Goal: Information Seeking & Learning: Learn about a topic

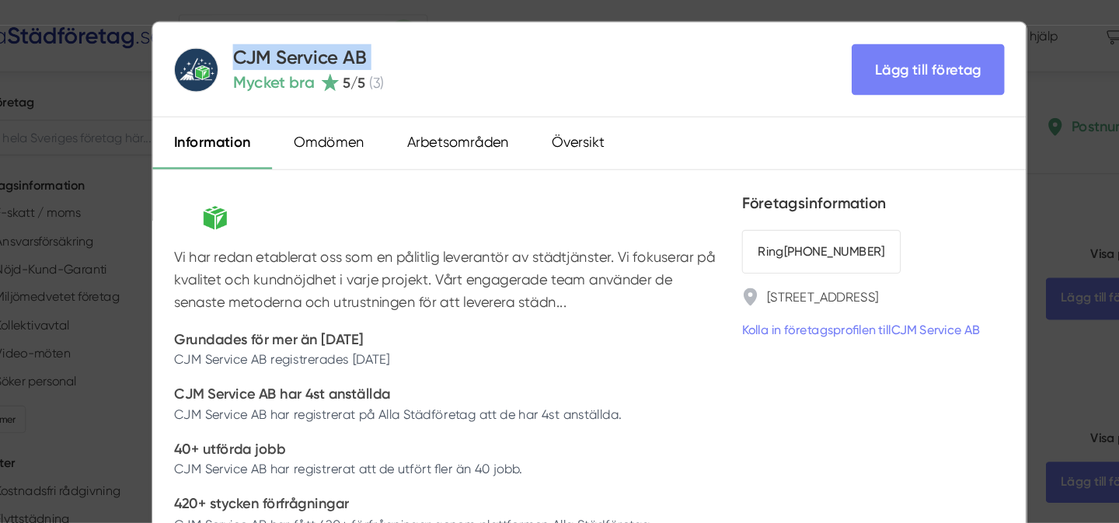
click at [985, 111] on div "CJM Service AB Mycket bra 5 /5 ( 3 ) Lägg till företag Information Omdömen Arbe…" at bounding box center [559, 261] width 1119 height 523
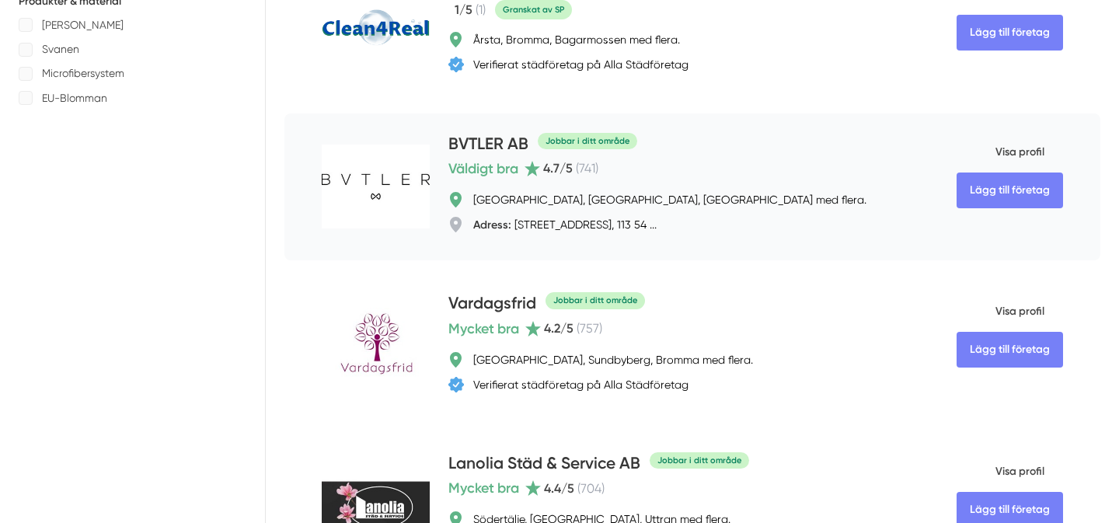
scroll to position [874, 0]
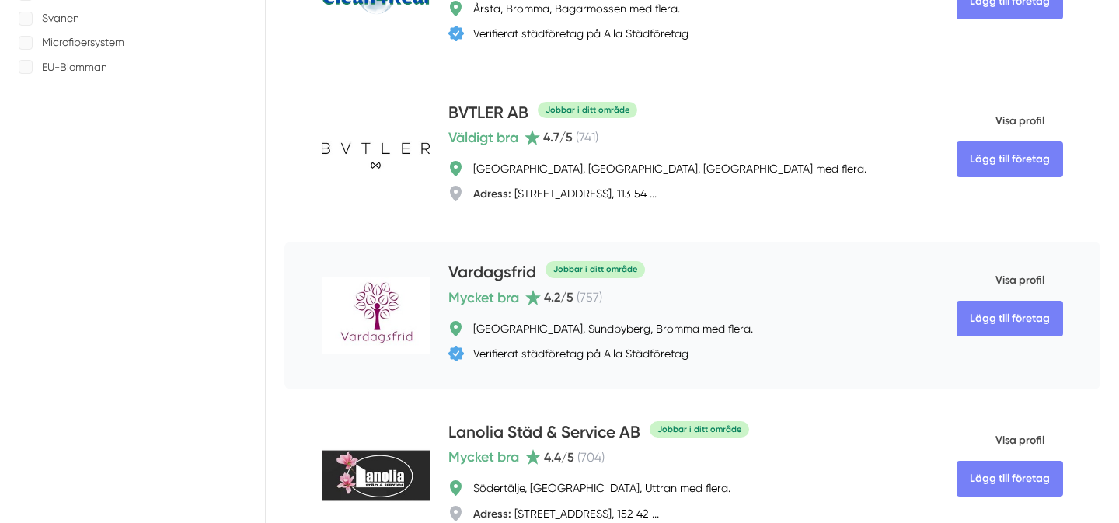
click at [586, 298] on span "( 757 )" at bounding box center [590, 297] width 26 height 15
click at [569, 305] on div "Mycket bra 4.2 /5 ( 757 )" at bounding box center [525, 298] width 154 height 22
click at [512, 273] on h4 "Vardagsfrid" at bounding box center [492, 273] width 88 height 26
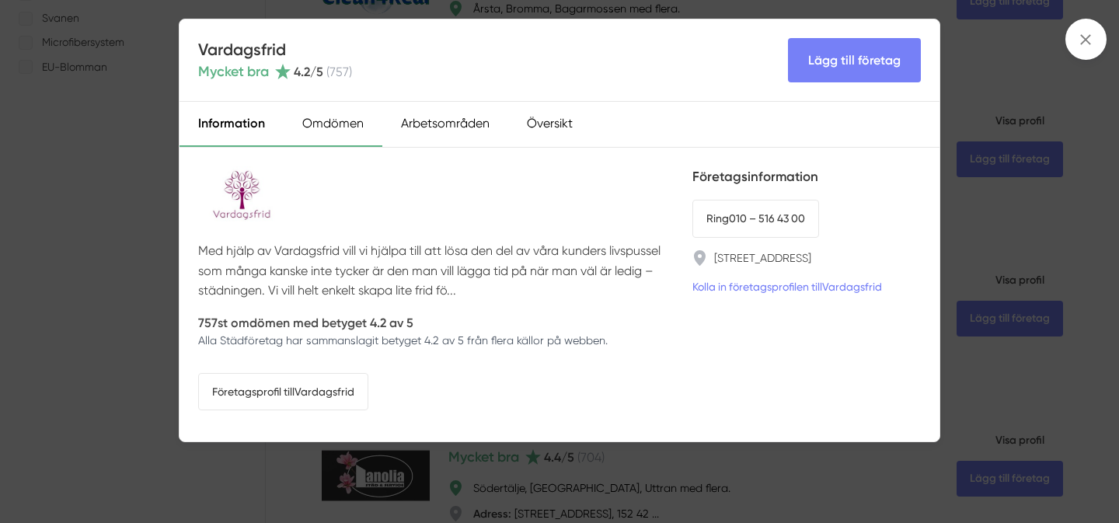
click at [355, 122] on div "Omdömen" at bounding box center [333, 124] width 99 height 45
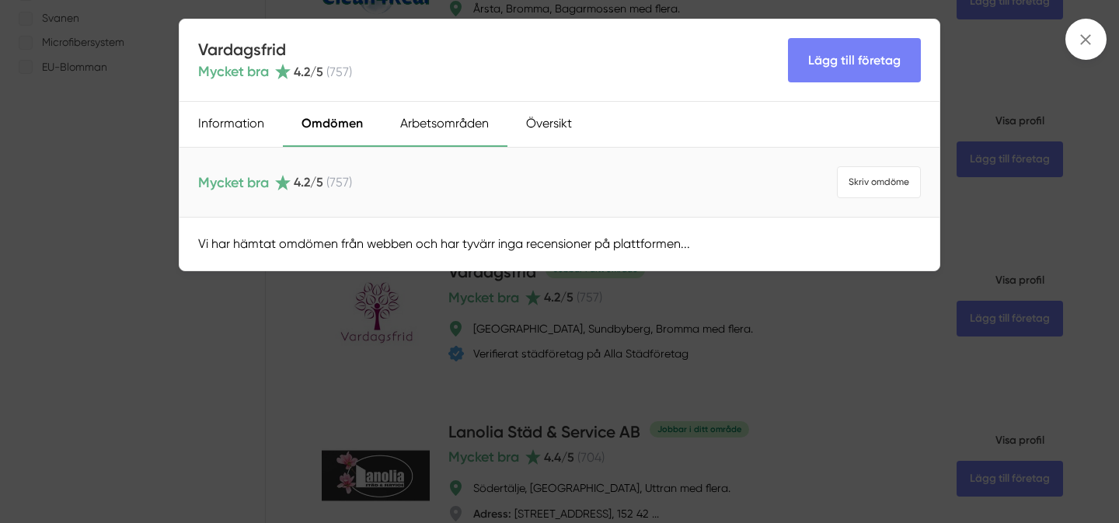
click at [425, 133] on div "Arbetsområden" at bounding box center [445, 124] width 126 height 45
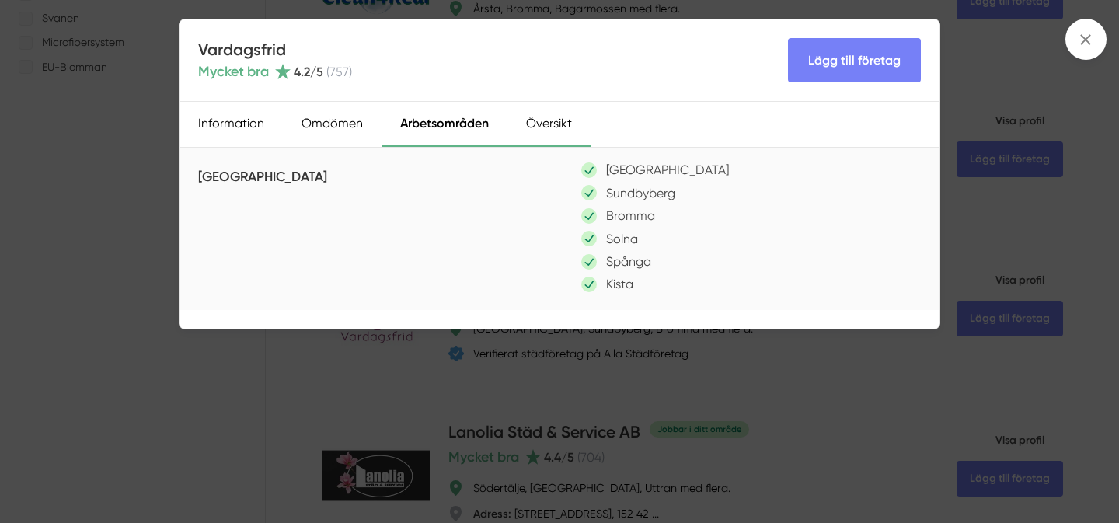
click at [563, 114] on div "Översikt" at bounding box center [548, 124] width 83 height 45
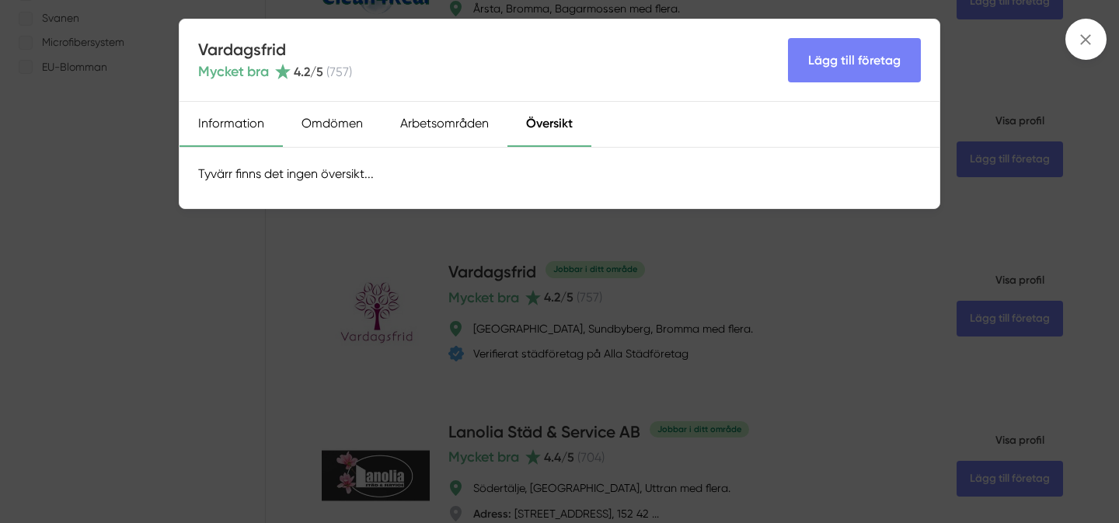
click at [260, 124] on div "Information" at bounding box center [230, 124] width 103 height 45
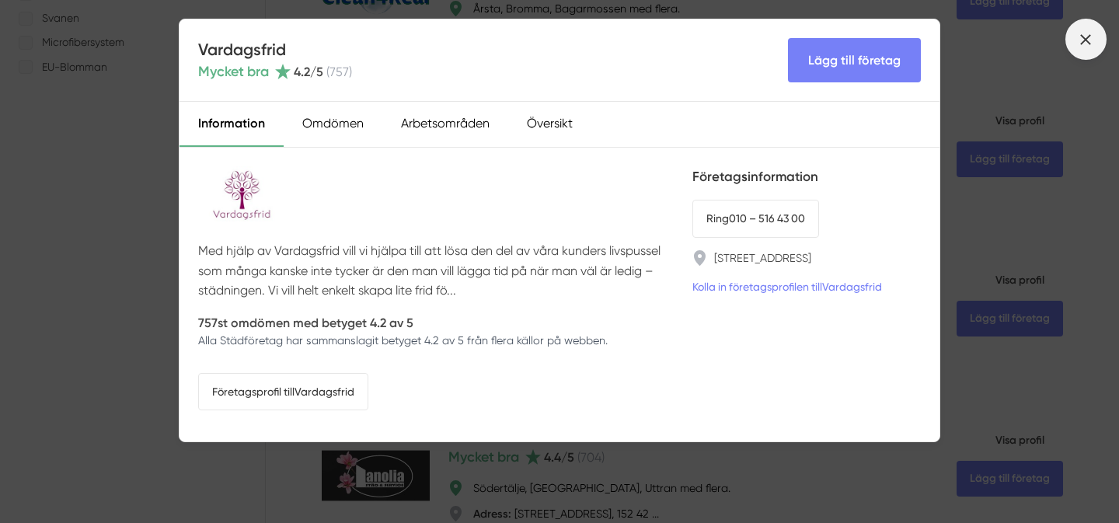
click at [1094, 41] on span at bounding box center [1085, 39] width 41 height 41
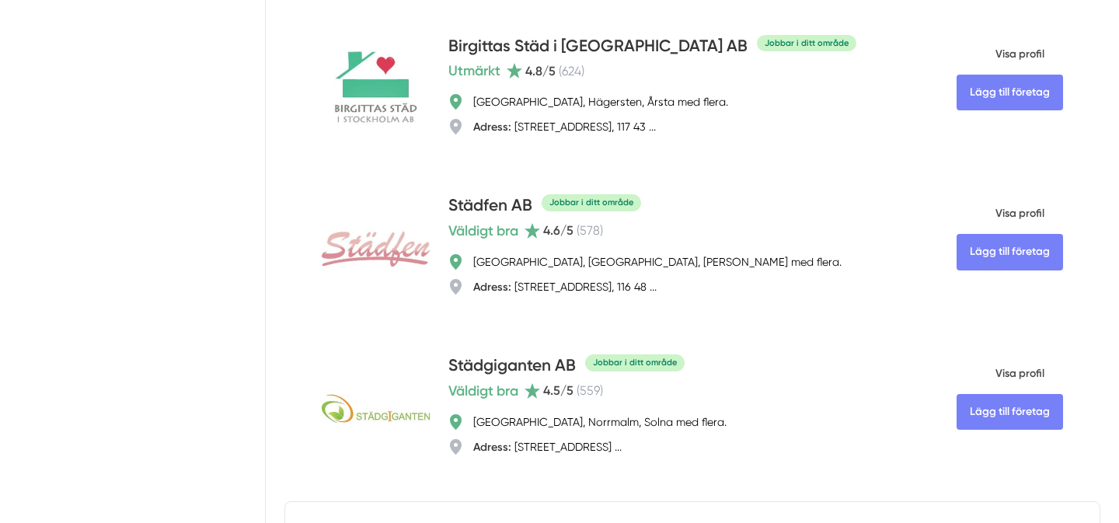
scroll to position [1416, 0]
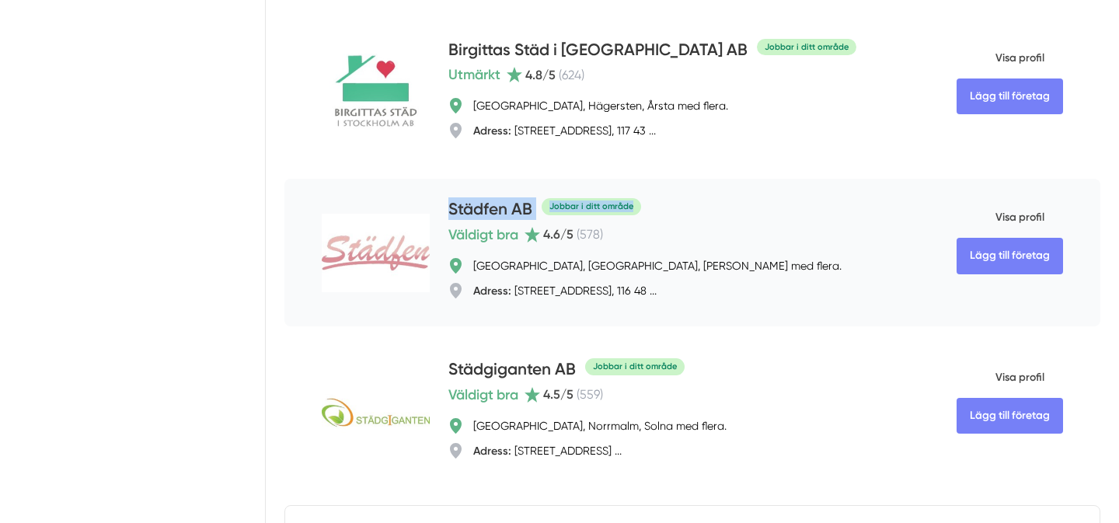
drag, startPoint x: 447, startPoint y: 209, endPoint x: 542, endPoint y: 214, distance: 95.7
click at [542, 214] on div "Lägg till företag Städfen AB Jobbar i ditt område Väldigt bra 4.6 /5 ( 578 ) St…" at bounding box center [692, 253] width 816 height 148
click at [444, 210] on div "Lägg till företag Städfen AB Jobbar i ditt område Väldigt bra 4.6 /5 ( 578 ) St…" at bounding box center [692, 253] width 816 height 148
drag, startPoint x: 444, startPoint y: 210, endPoint x: 510, endPoint y: 204, distance: 66.3
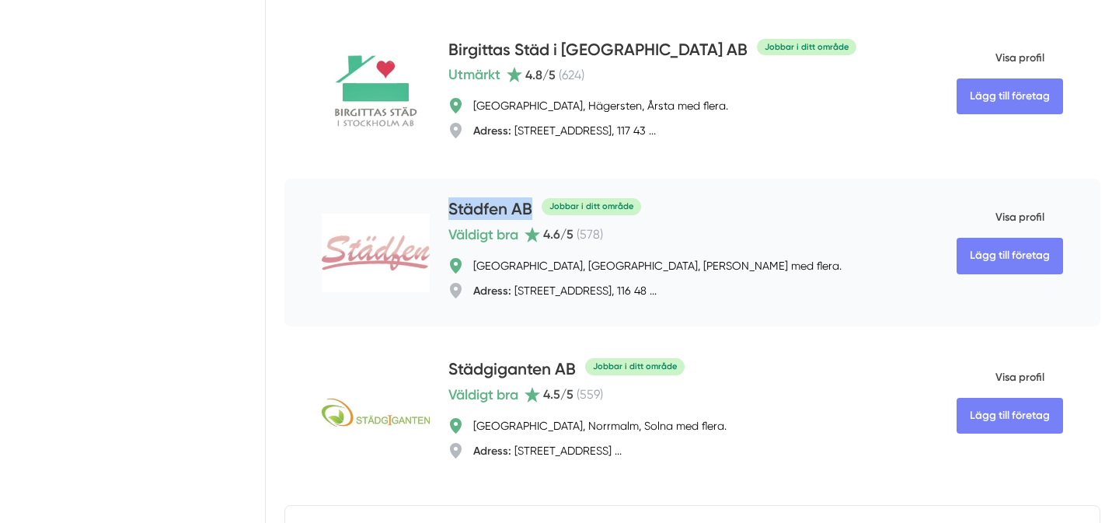
click at [510, 204] on div "Lägg till företag Städfen AB Jobbar i ditt område Väldigt bra 4.6 /5 ( 578 ) St…" at bounding box center [692, 253] width 816 height 148
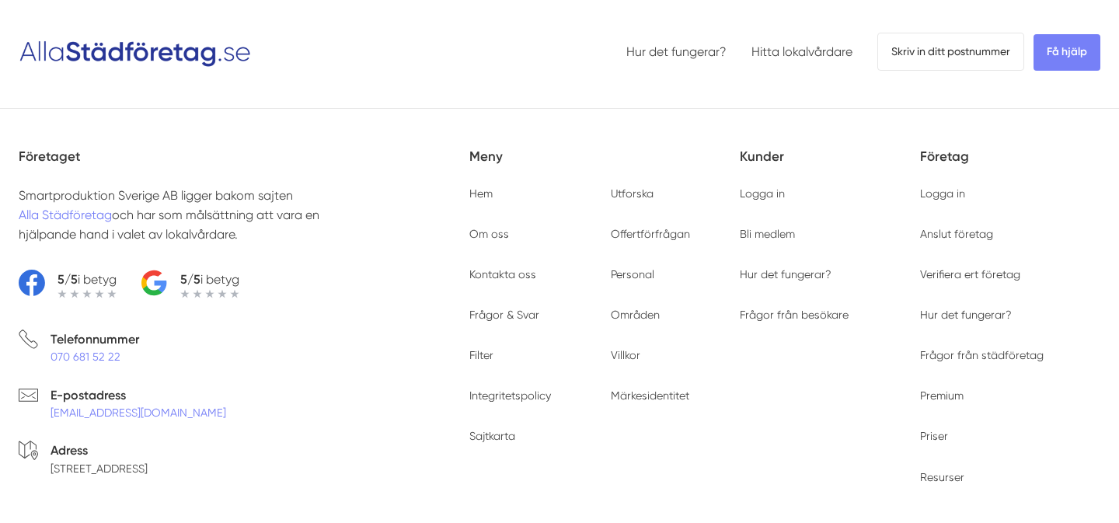
scroll to position [2272, 0]
